Goal: Entertainment & Leisure: Consume media (video, audio)

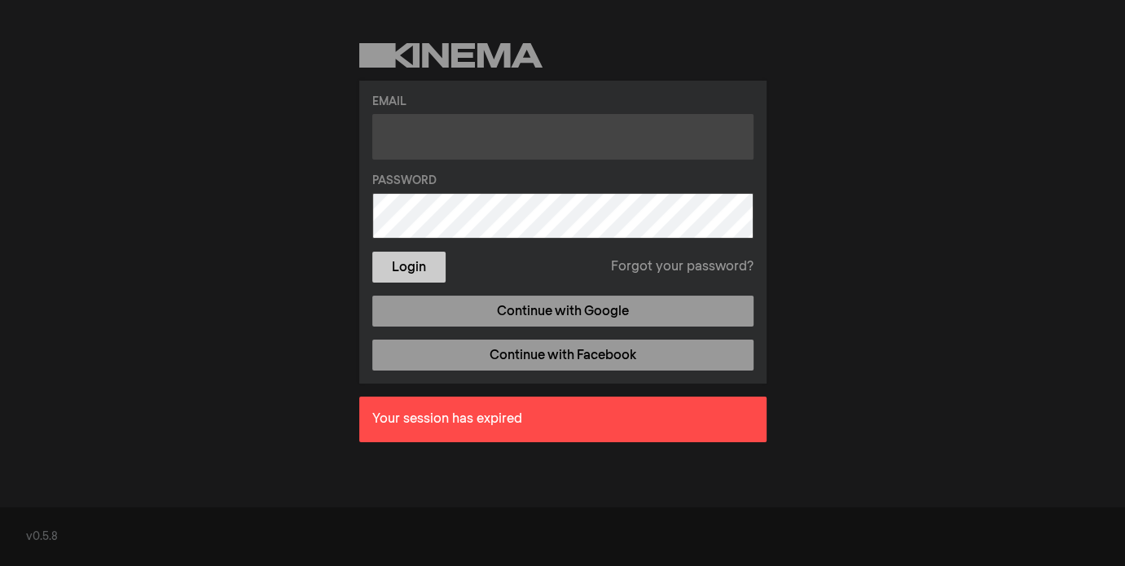
type input "[PERSON_NAME][EMAIL_ADDRESS][DOMAIN_NAME]"
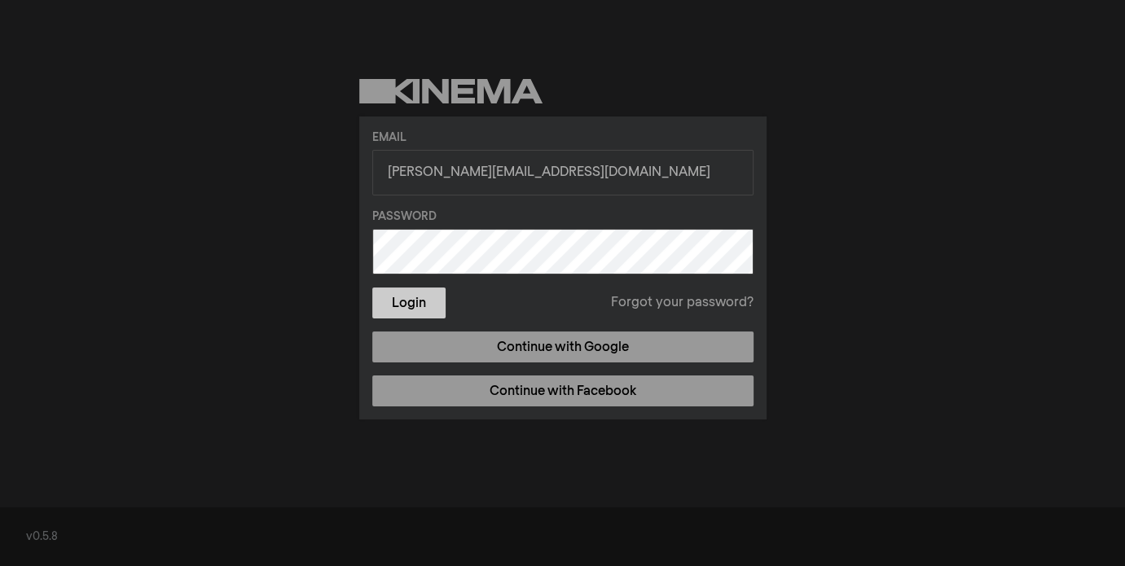
click at [401, 271] on form "Email [PERSON_NAME][EMAIL_ADDRESS][DOMAIN_NAME] Password Login Forgot your pass…" at bounding box center [562, 225] width 381 height 190
click at [404, 297] on button "Login" at bounding box center [408, 303] width 73 height 31
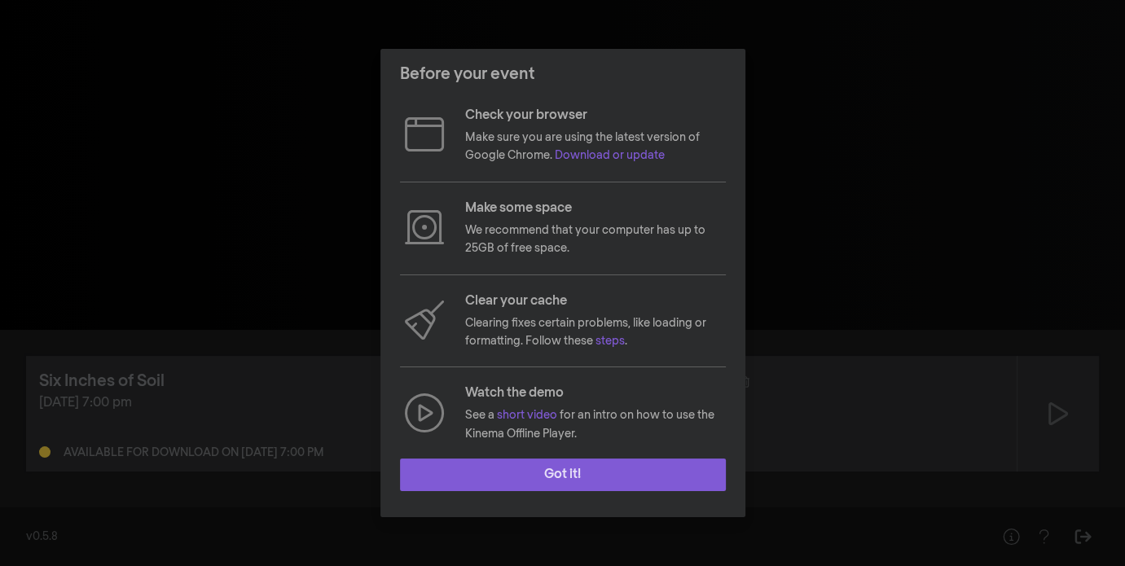
click at [518, 467] on button "Got it!" at bounding box center [563, 475] width 326 height 33
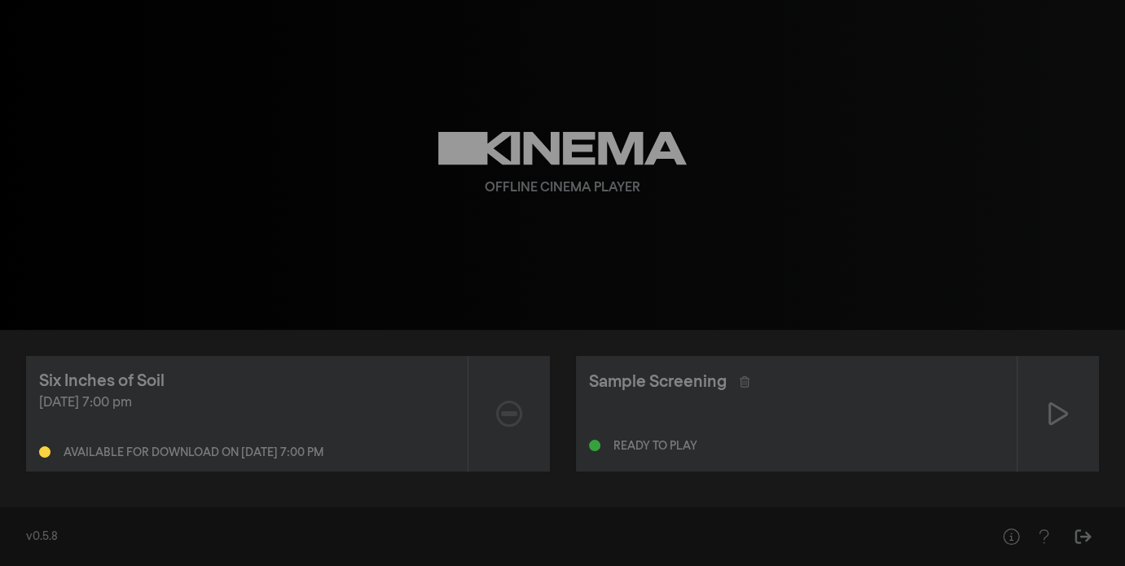
click at [235, 400] on div "[DATE] 7:00 pm" at bounding box center [247, 404] width 416 height 20
click at [206, 364] on div "Six Inches of Soil [DATE] 7:00 pm Available for download on [DATE] 7:00 pm" at bounding box center [247, 414] width 442 height 116
click at [284, 416] on div "[DATE] 7:00 pm Available for download on [DATE] 7:00 pm" at bounding box center [247, 426] width 416 height 65
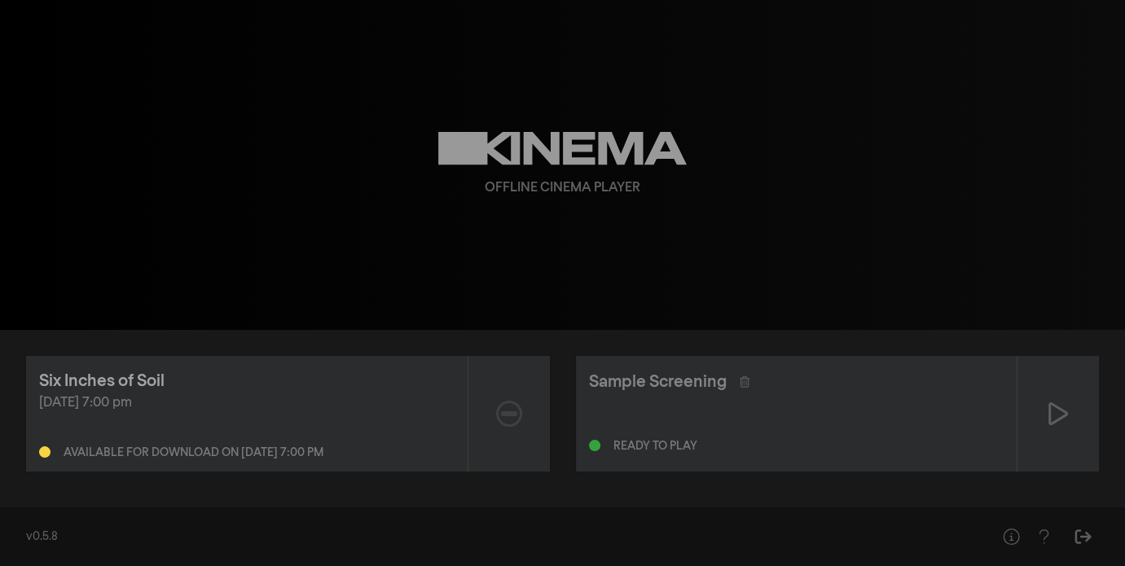
click at [152, 383] on div "Six Inches of Soil" at bounding box center [101, 381] width 125 height 24
click at [180, 374] on div "Six Inches of Soil" at bounding box center [247, 381] width 416 height 24
click at [292, 364] on div "Six Inches of Soil [DATE] 7:00 pm Available for download on [DATE] 7:00 pm" at bounding box center [247, 414] width 442 height 116
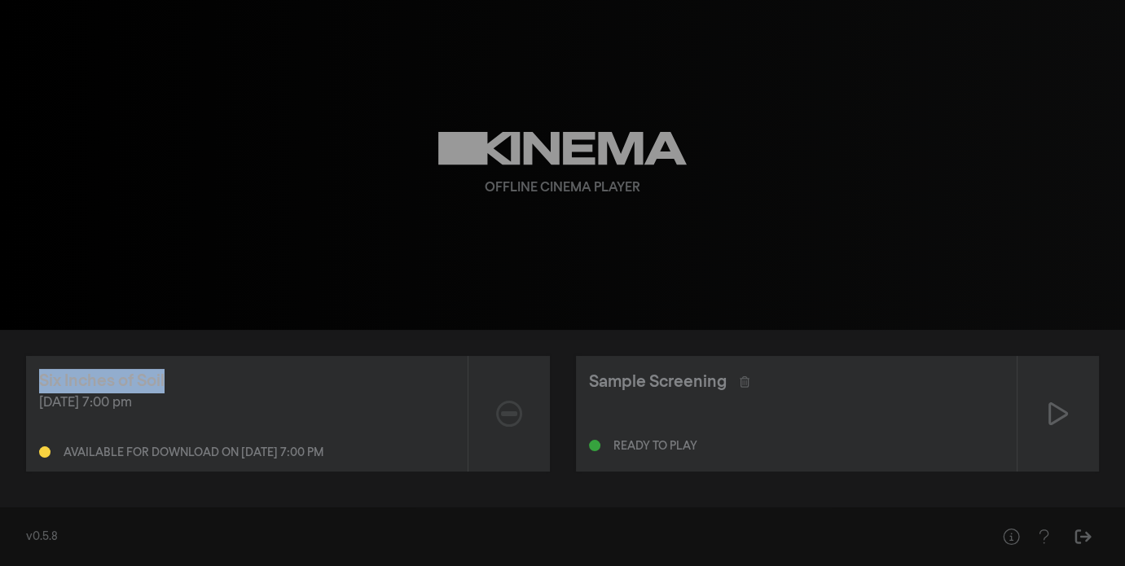
drag, startPoint x: 285, startPoint y: 374, endPoint x: 154, endPoint y: 382, distance: 131.4
click at [154, 382] on div "Six Inches of Soil" at bounding box center [101, 381] width 125 height 24
click at [158, 380] on div "Six Inches of Soil" at bounding box center [101, 381] width 125 height 24
click at [107, 381] on div "Six Inches of Soil" at bounding box center [101, 381] width 125 height 24
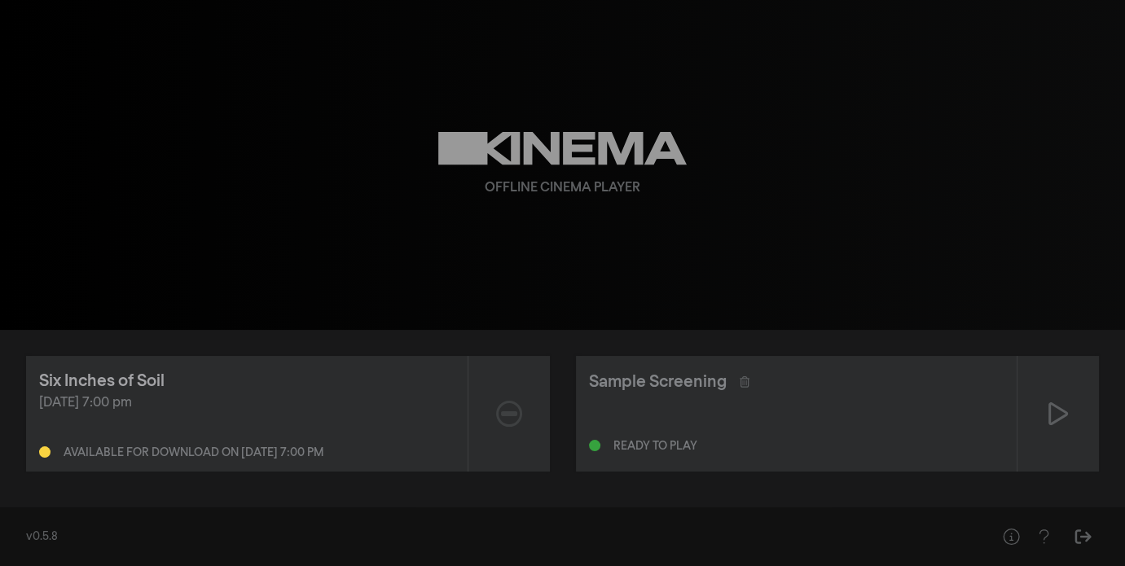
click at [107, 381] on div "Six Inches of Soil" at bounding box center [101, 381] width 125 height 24
click at [108, 382] on div "Six Inches of Soil" at bounding box center [101, 381] width 125 height 24
click at [127, 423] on div "[DATE] 7:00 pm Available for download on [DATE] 7:00 pm" at bounding box center [247, 426] width 416 height 65
drag, startPoint x: 132, startPoint y: 442, endPoint x: 135, endPoint y: 451, distance: 9.5
click at [135, 451] on div "Available for download on [DATE] 7:00 pm" at bounding box center [247, 449] width 416 height 20
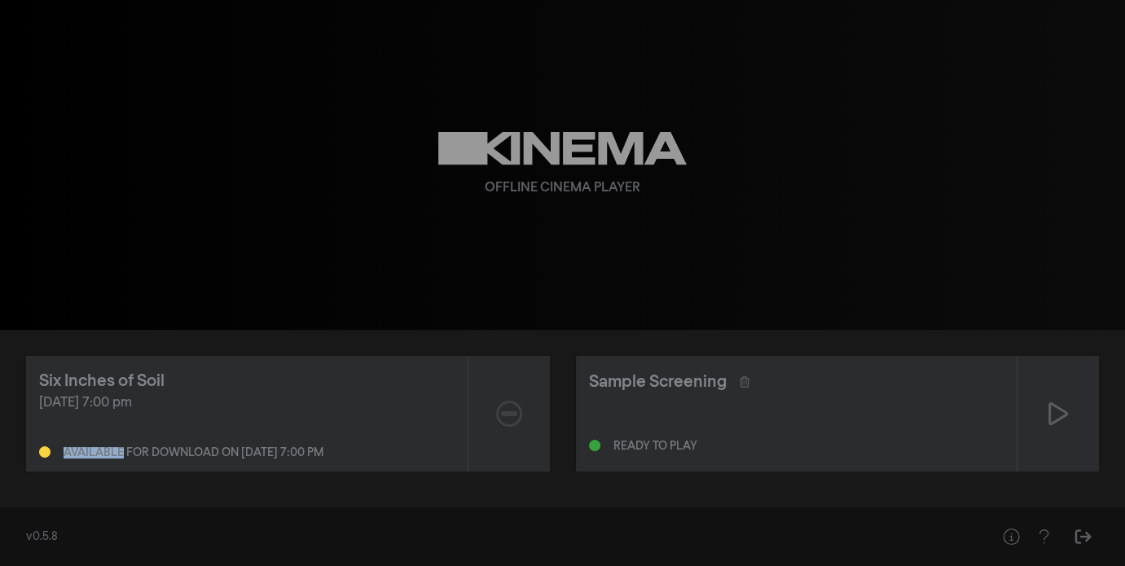
drag, startPoint x: 121, startPoint y: 446, endPoint x: 34, endPoint y: 430, distance: 88.5
click at [42, 431] on div "[DATE] 7:00 pm Available for download on [DATE] 7:00 pm" at bounding box center [247, 426] width 416 height 65
click at [455, 150] on icon at bounding box center [562, 148] width 248 height 33
click at [121, 413] on div "[DATE] 7:00 pm Available for download on [DATE] 7:00 pm" at bounding box center [247, 426] width 416 height 65
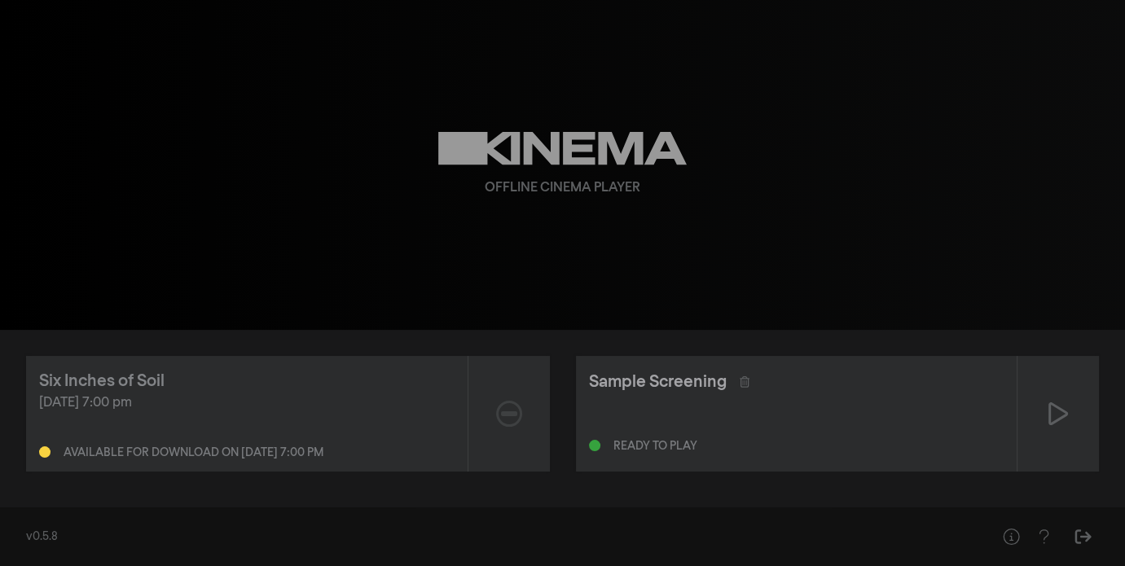
click at [599, 384] on div "Sample Screening" at bounding box center [658, 382] width 138 height 24
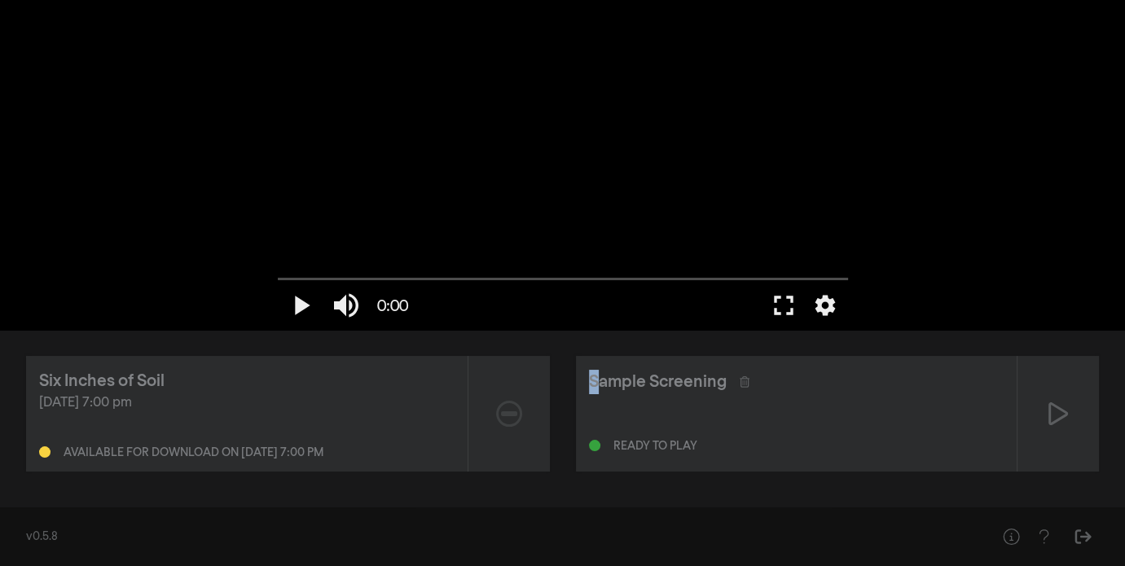
drag, startPoint x: 599, startPoint y: 384, endPoint x: 463, endPoint y: 341, distance: 142.5
click at [500, 358] on div "Six Inches of Soil [DATE] 7:00 pm Available for download on [DATE] 7:00 pm Samp…" at bounding box center [562, 414] width 1073 height 116
click at [300, 310] on button "pause" at bounding box center [301, 305] width 46 height 49
type input "16.571493"
click at [235, 394] on div "[DATE] 7:00 pm" at bounding box center [247, 404] width 416 height 20
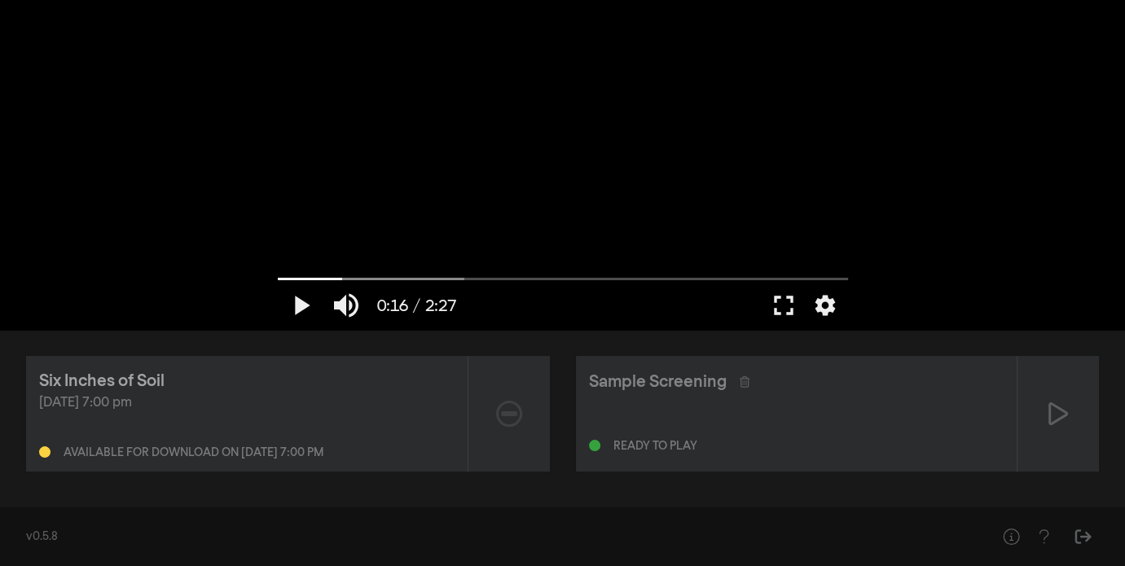
click at [109, 375] on div "Six Inches of Soil" at bounding box center [101, 381] width 125 height 24
click at [109, 376] on div "Six Inches of Soil" at bounding box center [101, 381] width 125 height 24
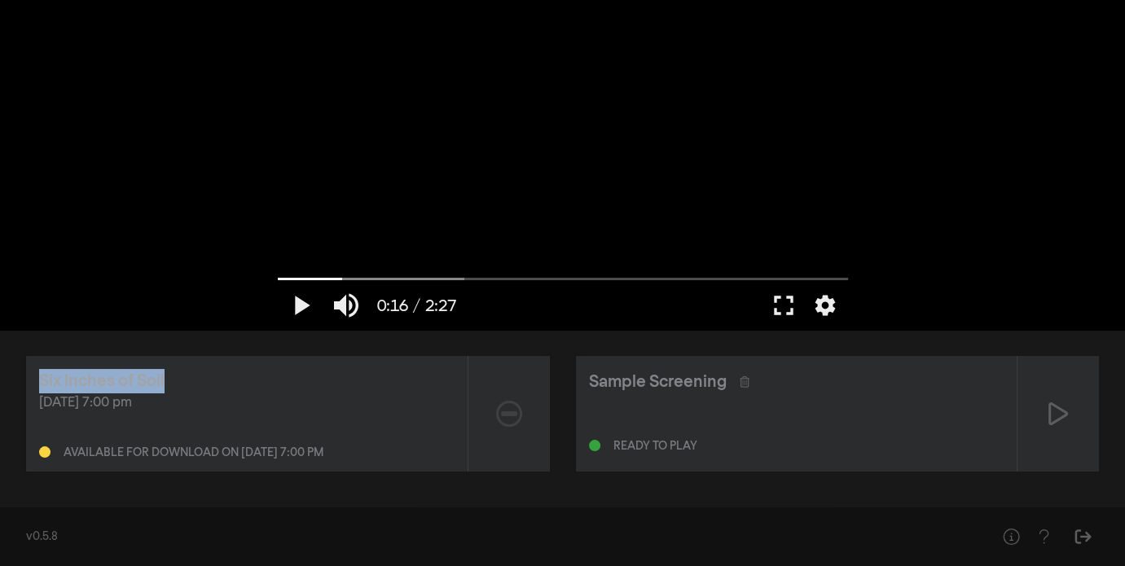
click at [109, 376] on div "Six Inches of Soil" at bounding box center [101, 381] width 125 height 24
click at [173, 376] on div "Six Inches of Soil" at bounding box center [247, 381] width 416 height 24
click at [124, 374] on div "Six Inches of Soil" at bounding box center [101, 381] width 125 height 24
click at [188, 423] on div "[DATE] 7:00 pm Available for download on [DATE] 7:00 pm" at bounding box center [247, 426] width 416 height 65
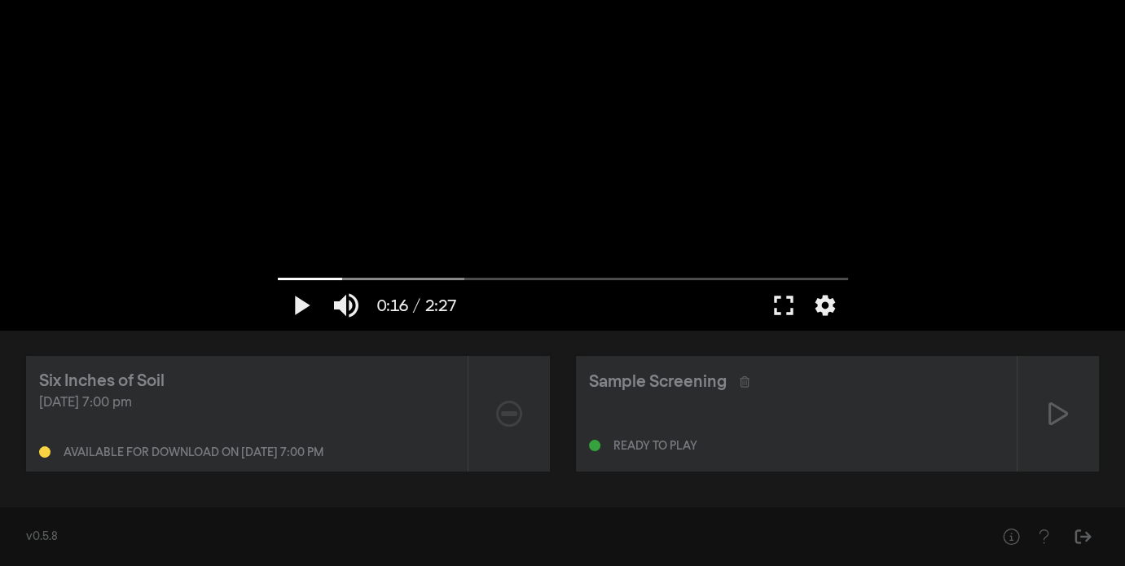
drag, startPoint x: 405, startPoint y: 405, endPoint x: 381, endPoint y: 390, distance: 27.8
click at [402, 404] on div "[DATE] 7:00 pm" at bounding box center [247, 404] width 416 height 20
click at [166, 384] on div "Six Inches of Soil" at bounding box center [247, 381] width 416 height 24
click at [162, 378] on div "Six Inches of Soil" at bounding box center [101, 381] width 125 height 24
click at [159, 377] on div "Six Inches of Soil" at bounding box center [101, 381] width 125 height 24
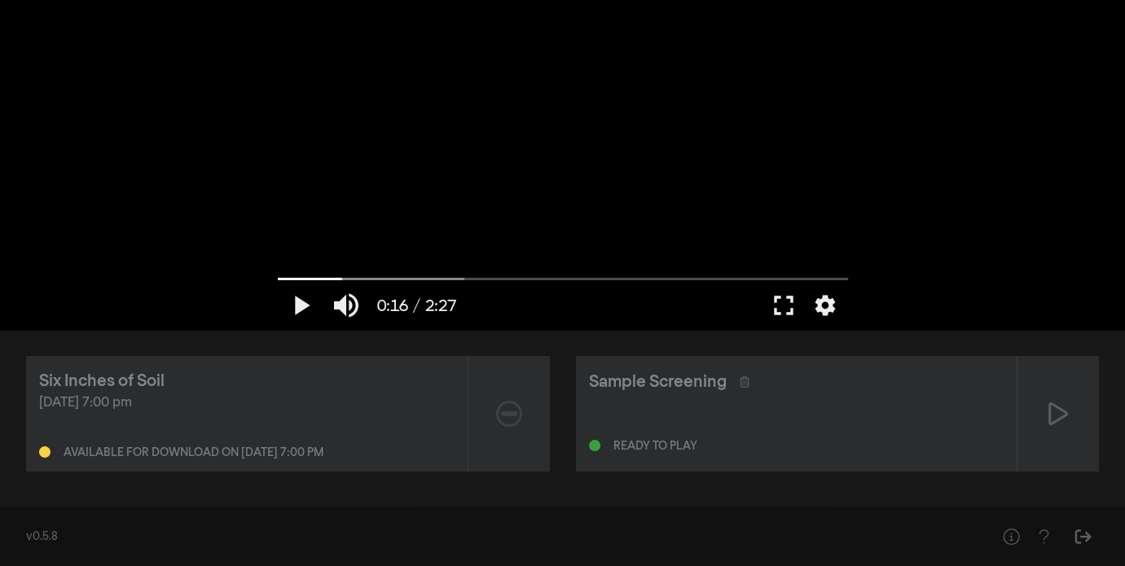
drag, startPoint x: 220, startPoint y: 460, endPoint x: 160, endPoint y: 563, distance: 119.0
drag, startPoint x: 160, startPoint y: 563, endPoint x: 241, endPoint y: 114, distance: 456.2
click at [241, 114] on div "play_arrow 0:16 / 2:27 volume_up fullscreen settings closed_caption Captions Of…" at bounding box center [562, 165] width 1125 height 330
click at [110, 387] on div "Six Inches of Soil" at bounding box center [101, 381] width 125 height 24
click at [305, 447] on div "Available for download on [DATE] 7:00 pm" at bounding box center [194, 452] width 260 height 11
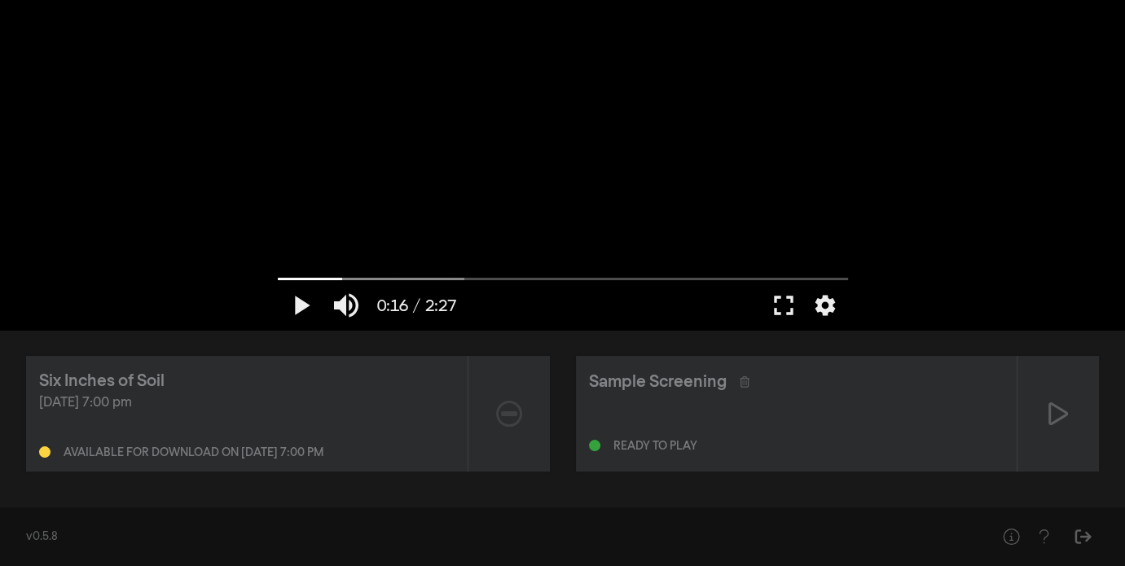
click at [502, 421] on icon at bounding box center [509, 414] width 26 height 26
drag, startPoint x: 491, startPoint y: 423, endPoint x: 367, endPoint y: 402, distance: 125.6
click at [367, 402] on div "[DATE] 7:00 pm" at bounding box center [247, 404] width 416 height 20
click at [150, 384] on div "Six Inches of Soil" at bounding box center [101, 381] width 125 height 24
click at [1088, 548] on button "Sign Out" at bounding box center [1082, 537] width 33 height 33
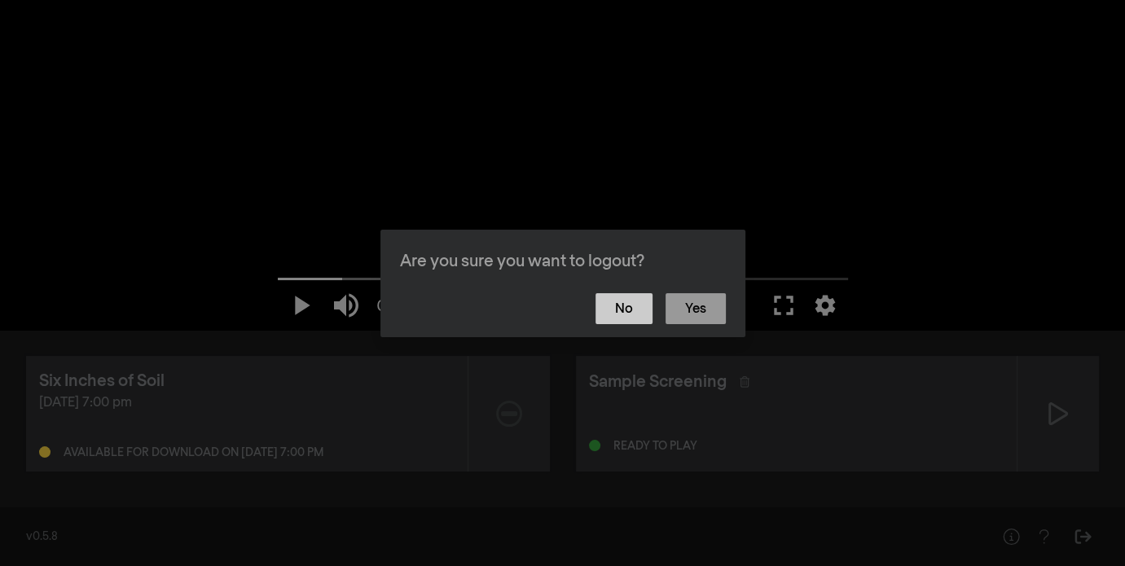
click at [646, 306] on button "No" at bounding box center [624, 308] width 57 height 31
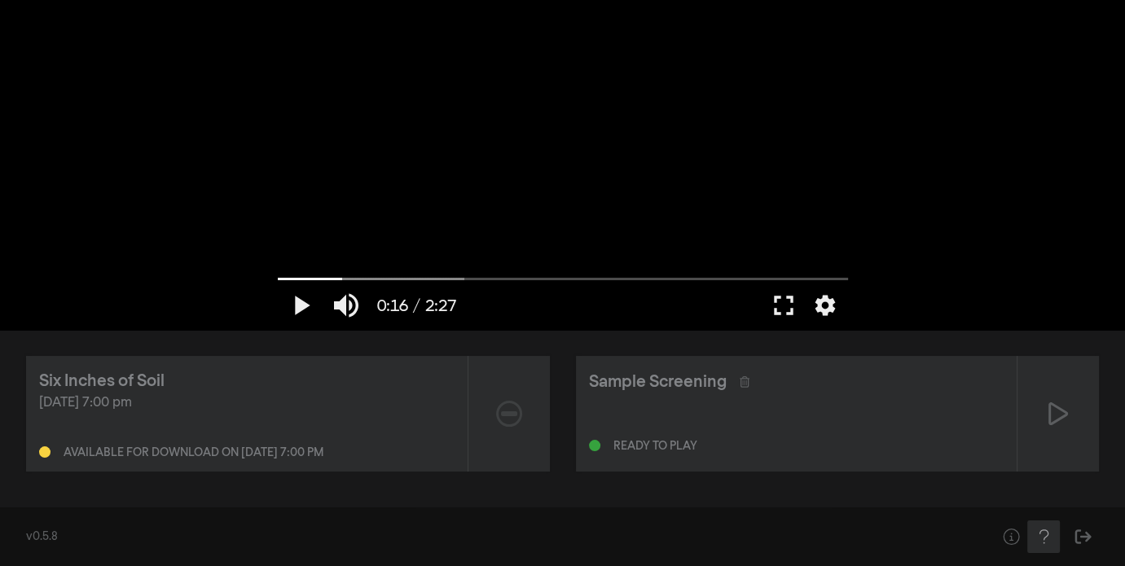
click at [1049, 540] on icon "Help" at bounding box center [1044, 537] width 20 height 16
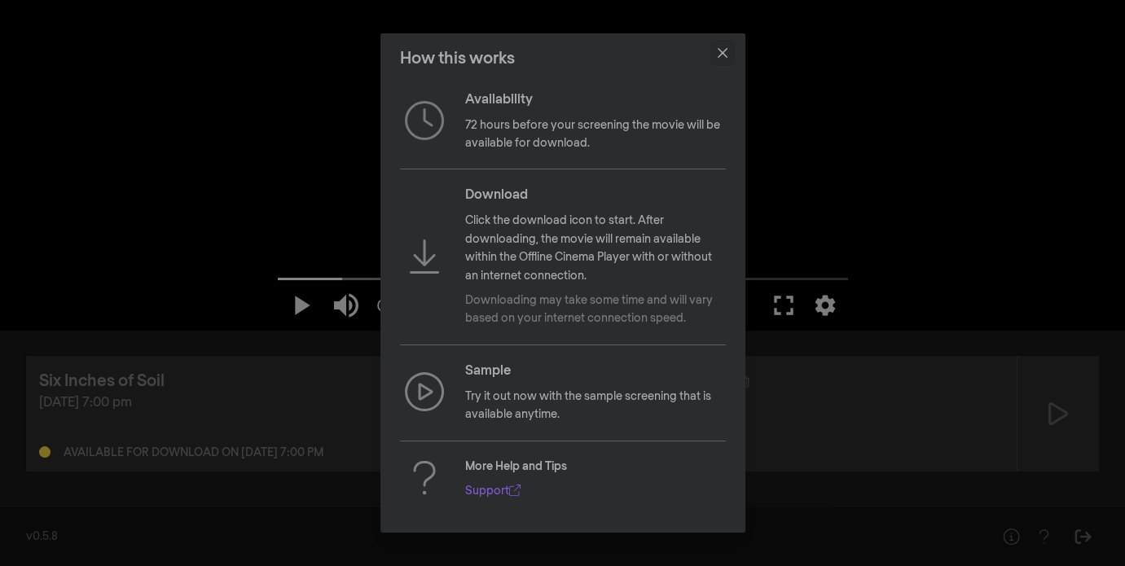
click at [727, 54] on button "Close" at bounding box center [723, 53] width 26 height 26
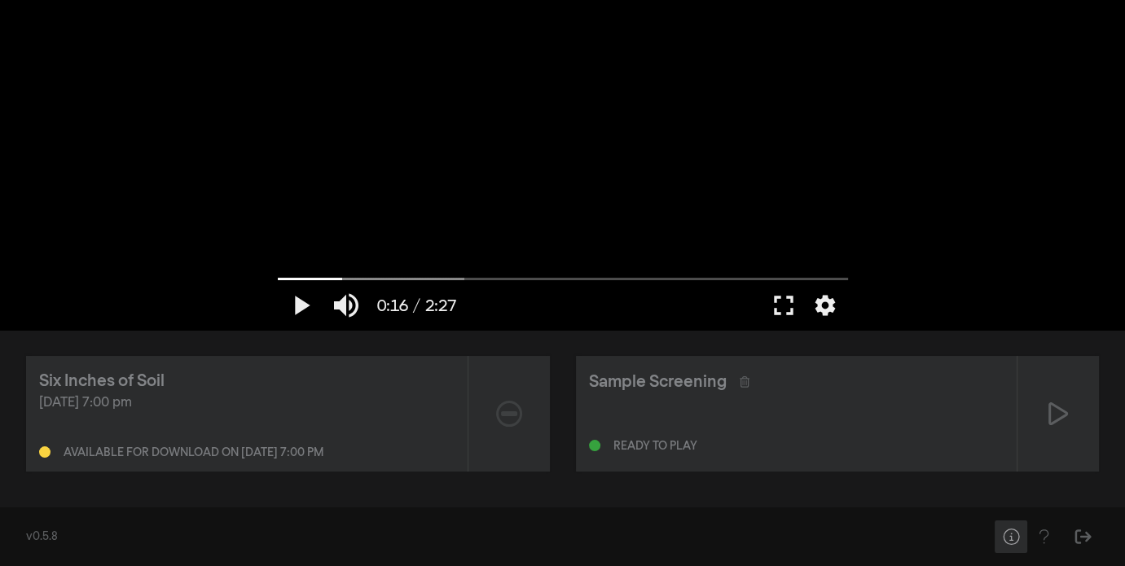
click at [1014, 540] on icon "Help" at bounding box center [1011, 537] width 20 height 16
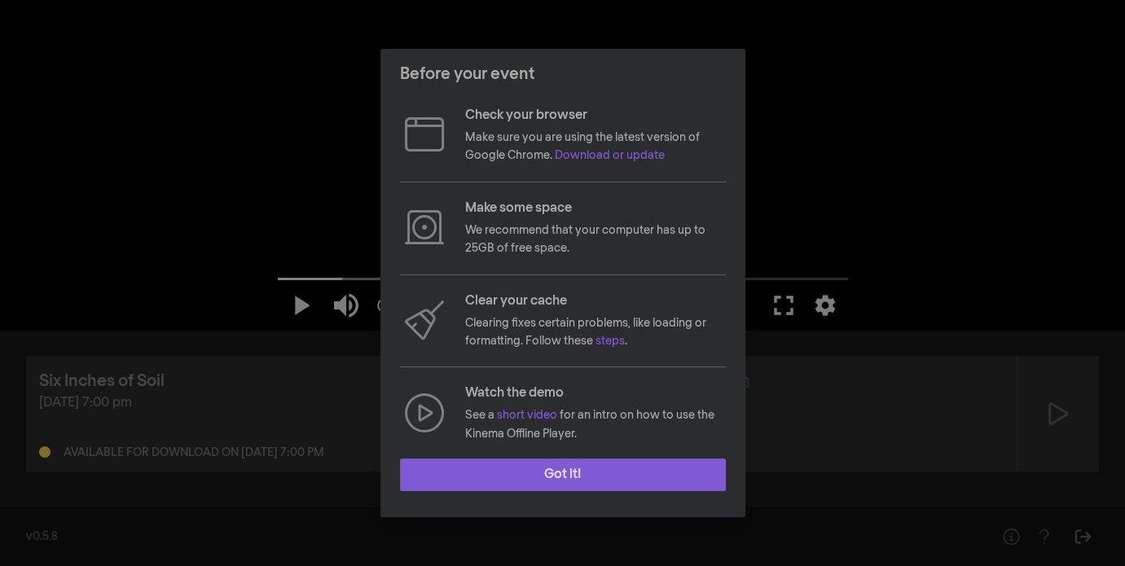
click at [663, 481] on button "Got it!" at bounding box center [563, 475] width 326 height 33
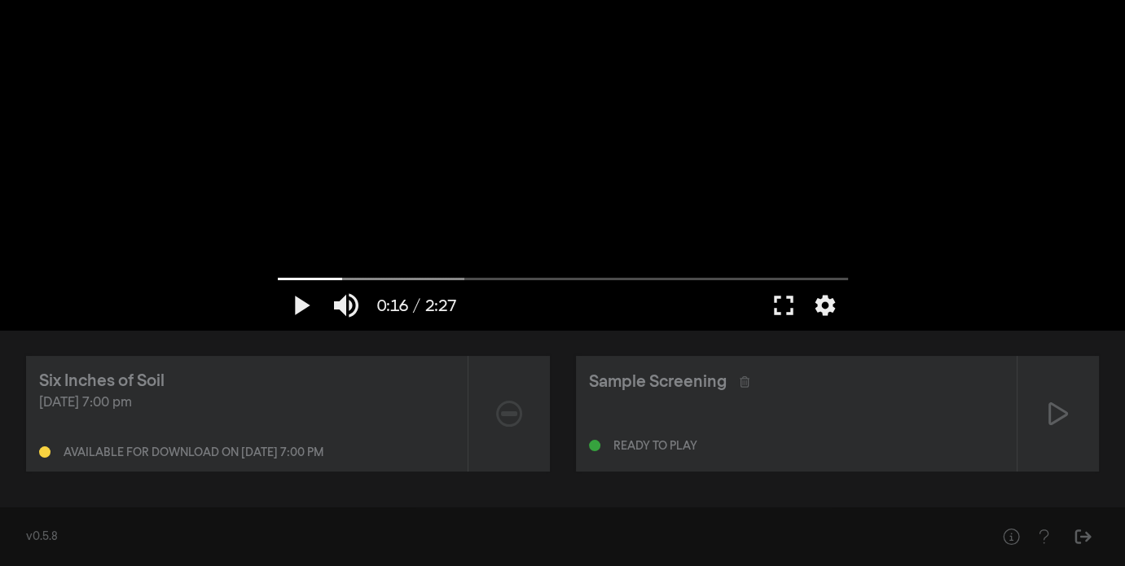
click at [529, 424] on div at bounding box center [508, 414] width 81 height 116
click at [1088, 543] on icon "Sign Out" at bounding box center [1083, 537] width 20 height 16
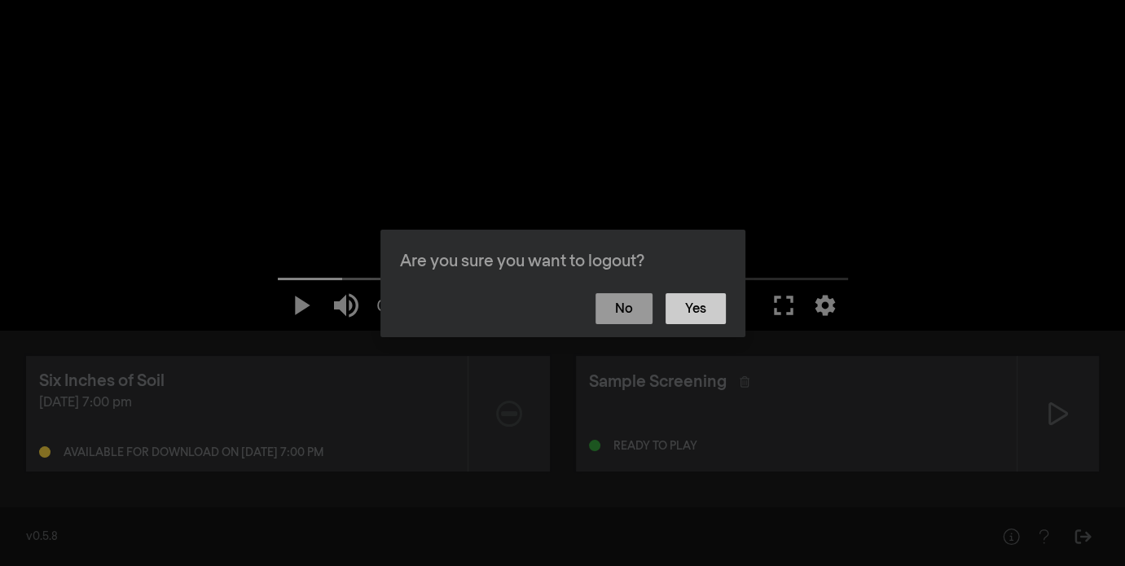
click at [694, 318] on button "Yes" at bounding box center [696, 308] width 60 height 31
